Goal: Task Accomplishment & Management: Manage account settings

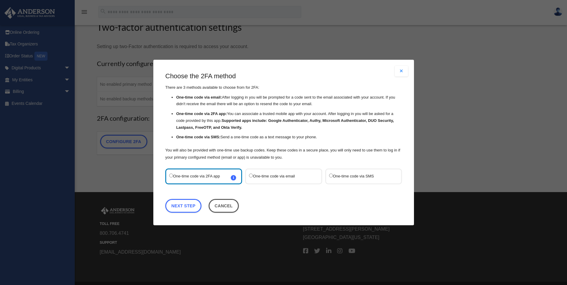
scroll to position [30, 0]
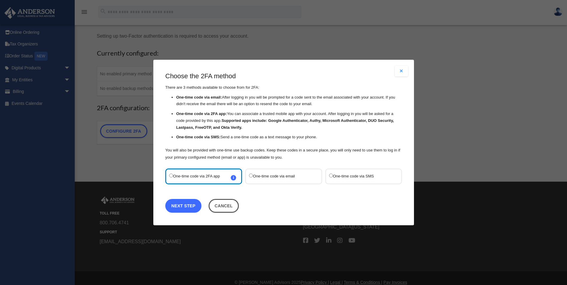
click at [189, 203] on link "Next Step" at bounding box center [183, 206] width 36 height 14
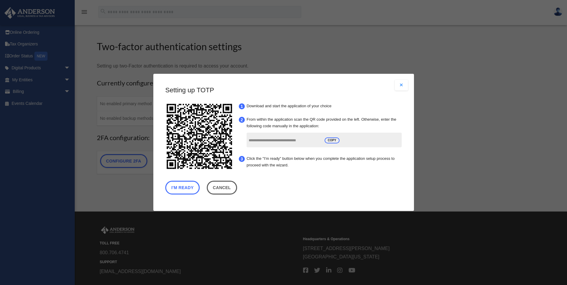
click at [191, 189] on button "I'm Ready" at bounding box center [182, 188] width 34 height 14
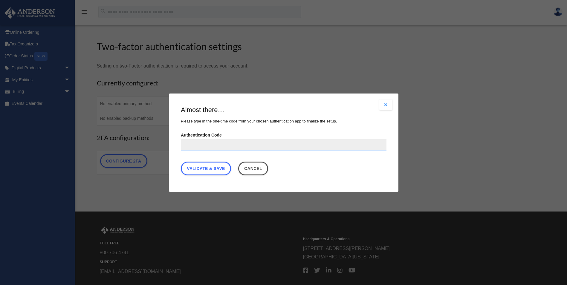
click at [194, 146] on input "Authentication Code" at bounding box center [284, 145] width 206 height 12
type input "******"
click at [212, 168] on link "Validate & Save" at bounding box center [206, 168] width 50 height 14
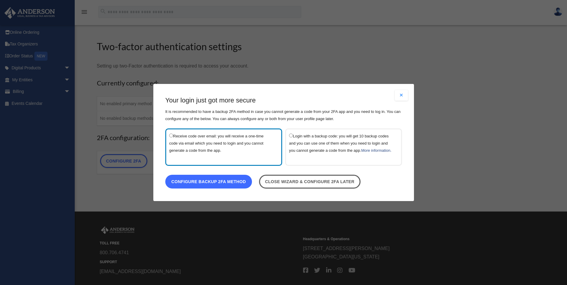
click at [202, 183] on link "Configure backup 2FA method" at bounding box center [208, 182] width 87 height 14
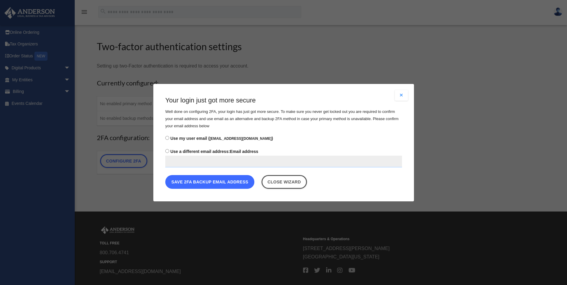
click at [208, 184] on button "Save 2FA backup email address" at bounding box center [209, 182] width 89 height 14
click at [207, 184] on button "Save 2FA backup email address" at bounding box center [209, 182] width 89 height 14
click at [212, 183] on button "Save 2FA backup email address" at bounding box center [209, 182] width 89 height 14
click at [211, 182] on button "Save 2FA backup email address" at bounding box center [209, 182] width 89 height 14
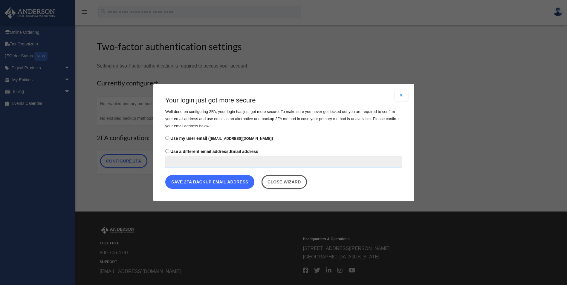
click at [211, 182] on button "Save 2FA backup email address" at bounding box center [209, 182] width 89 height 14
click at [211, 180] on button "Save 2FA backup email address" at bounding box center [209, 182] width 89 height 14
click at [211, 179] on button "Save 2FA backup email address" at bounding box center [209, 182] width 89 height 14
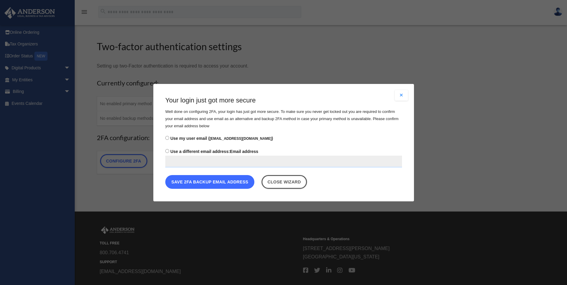
click at [211, 179] on button "Save 2FA backup email address" at bounding box center [209, 182] width 89 height 14
click at [211, 180] on button "Save 2FA backup email address" at bounding box center [209, 182] width 89 height 14
click at [210, 180] on button "Save 2FA backup email address" at bounding box center [209, 182] width 89 height 14
click at [190, 162] on input "Use a different email address: Email address" at bounding box center [283, 161] width 237 height 12
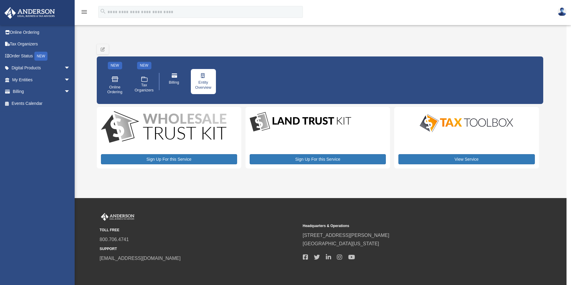
click at [204, 84] on span "Entity Overview" at bounding box center [203, 85] width 17 height 10
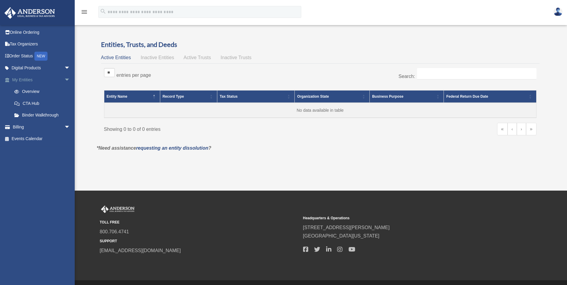
click at [27, 79] on link "My Entities arrow_drop_down" at bounding box center [41, 80] width 75 height 12
click at [24, 15] on img at bounding box center [30, 13] width 54 height 12
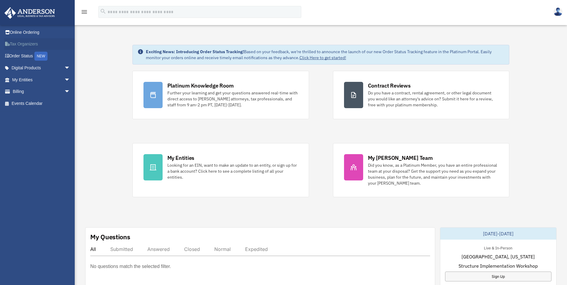
click at [27, 42] on link "Tax Organizers" at bounding box center [41, 44] width 75 height 12
